Goal: Information Seeking & Learning: Compare options

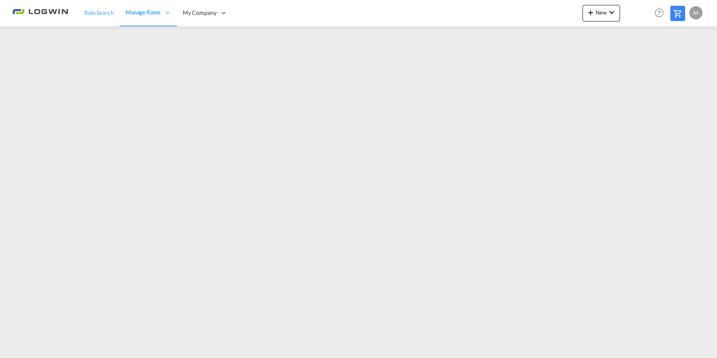
click at [104, 12] on span "Rate Search" at bounding box center [99, 12] width 30 height 7
click at [698, 12] on div "M" at bounding box center [695, 12] width 13 height 13
click at [676, 65] on button "Logout" at bounding box center [686, 63] width 54 height 16
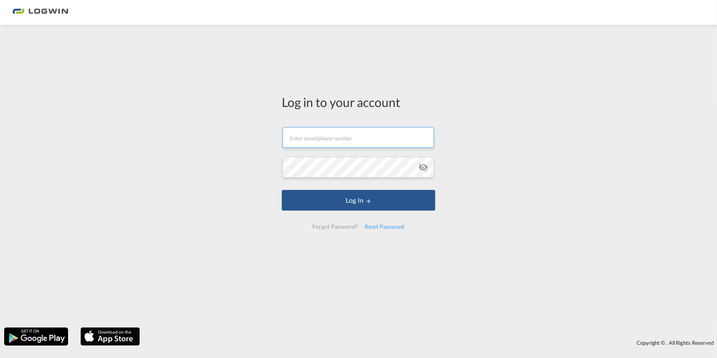
type input "[PERSON_NAME][EMAIL_ADDRESS][PERSON_NAME][DOMAIN_NAME]"
